Goal: Transaction & Acquisition: Download file/media

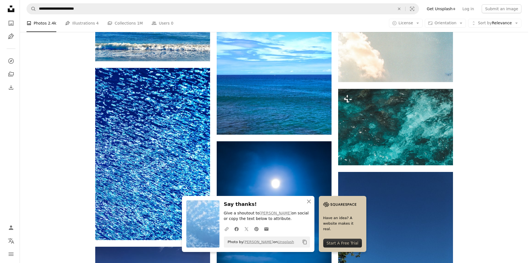
scroll to position [12391, 0]
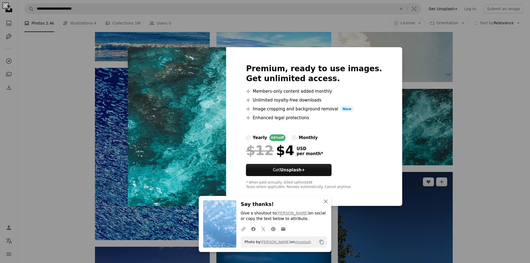
click at [423, 112] on div "An X shape Premium, ready to use images. Get unlimited access. A plus sign Memb…" at bounding box center [265, 131] width 530 height 263
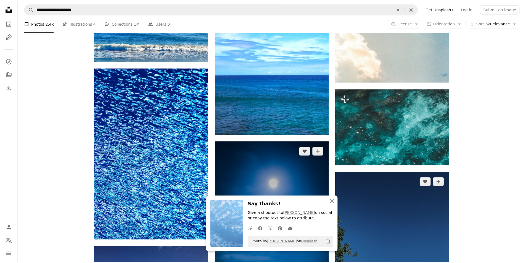
scroll to position [12502, 0]
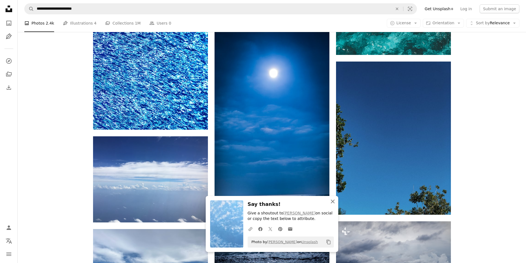
click at [333, 201] on icon "An X shape" at bounding box center [332, 201] width 7 height 7
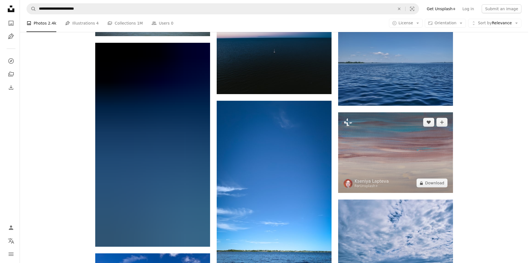
scroll to position [13357, 0]
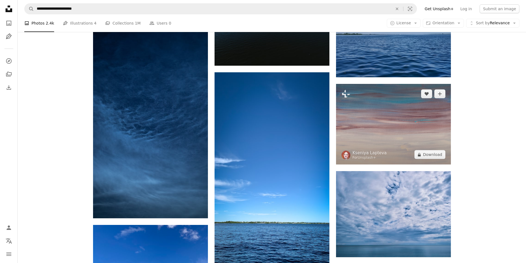
click at [410, 126] on img at bounding box center [393, 124] width 115 height 81
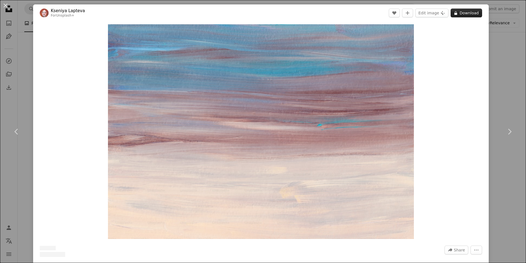
click at [466, 13] on button "A lock Download" at bounding box center [465, 13] width 31 height 9
click at [478, 251] on icon "More Actions" at bounding box center [480, 250] width 5 height 5
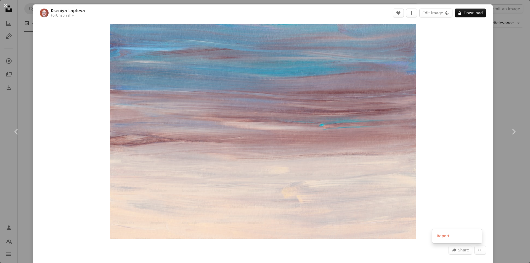
click at [447, 85] on dialog "An X shape Chevron left Chevron right [PERSON_NAME] For Unsplash+ A heart A plu…" at bounding box center [265, 131] width 530 height 263
click at [468, 15] on button "A lock Download" at bounding box center [470, 13] width 31 height 9
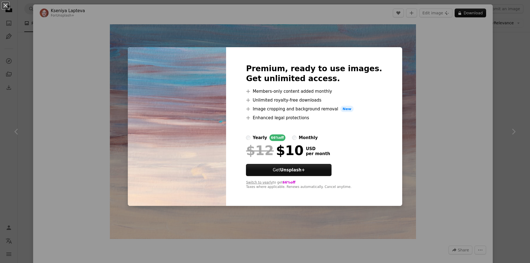
click at [455, 94] on div "An X shape Premium, ready to use images. Get unlimited access. A plus sign Memb…" at bounding box center [265, 131] width 530 height 263
